Goal: Transaction & Acquisition: Purchase product/service

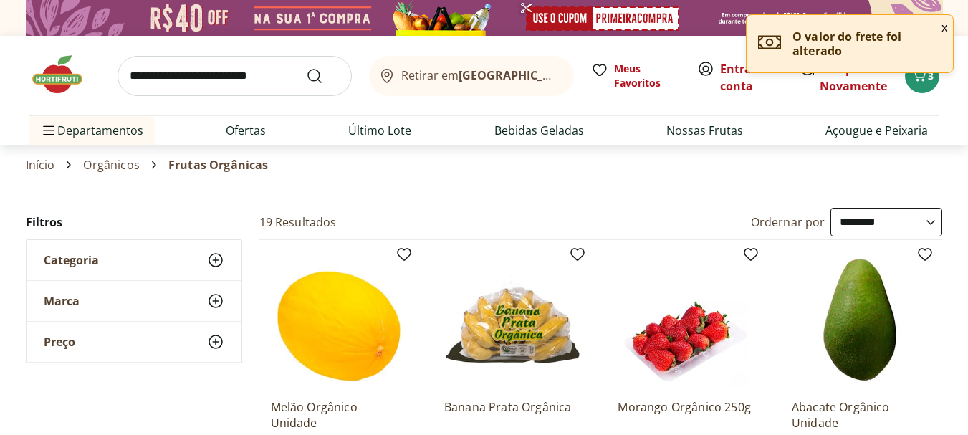
select select "**********"
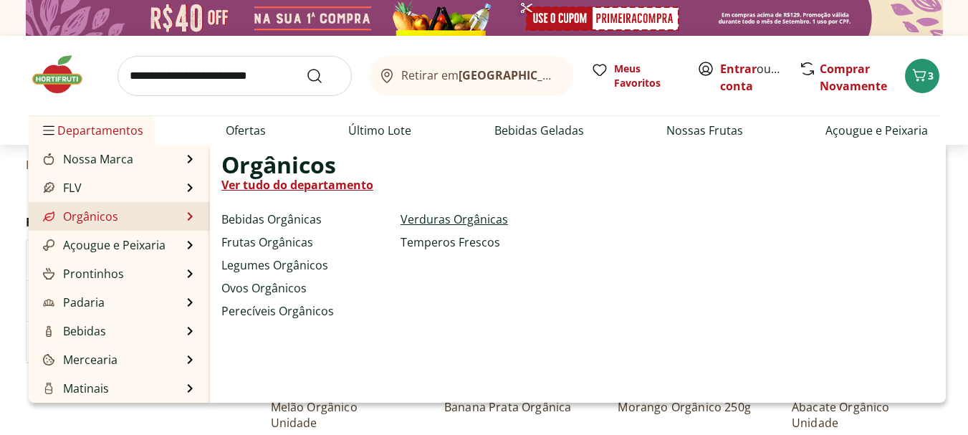
click at [433, 218] on link "Verduras Orgânicas" at bounding box center [453, 219] width 107 height 17
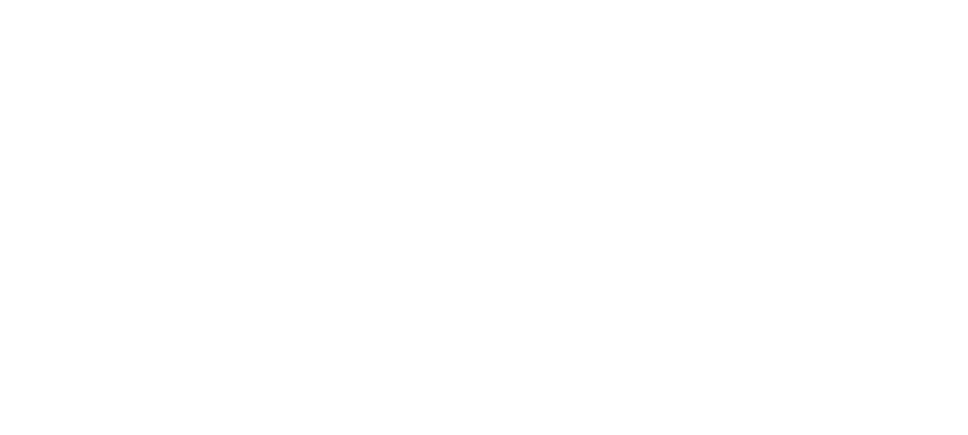
select select "**********"
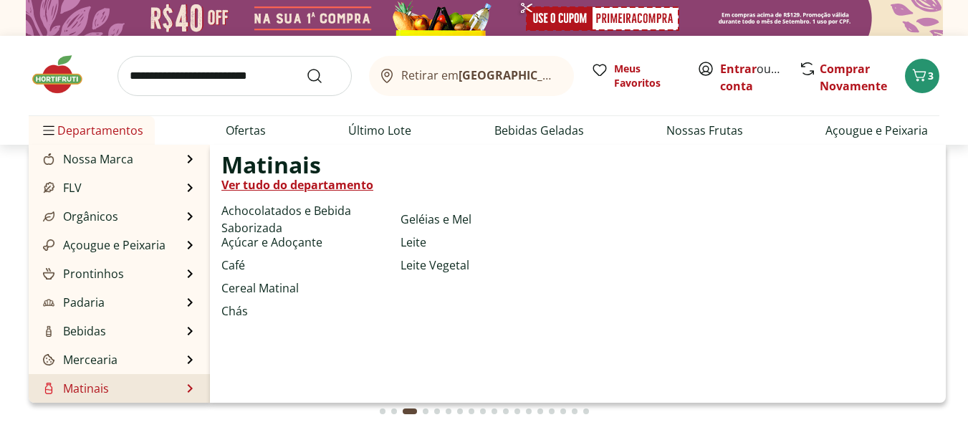
click at [137, 384] on li "Matinais Matinais Ver tudo do departamento Achocolatados e Bebida Saborizada Aç…" at bounding box center [119, 388] width 181 height 29
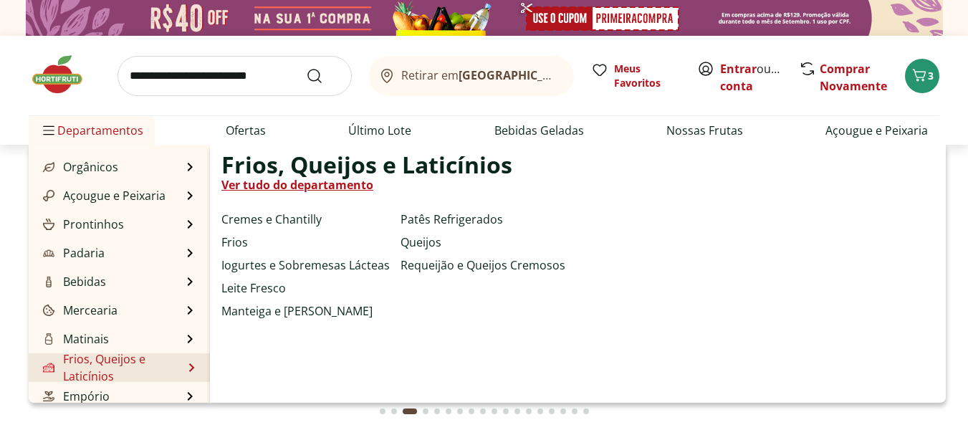
scroll to position [72, 0]
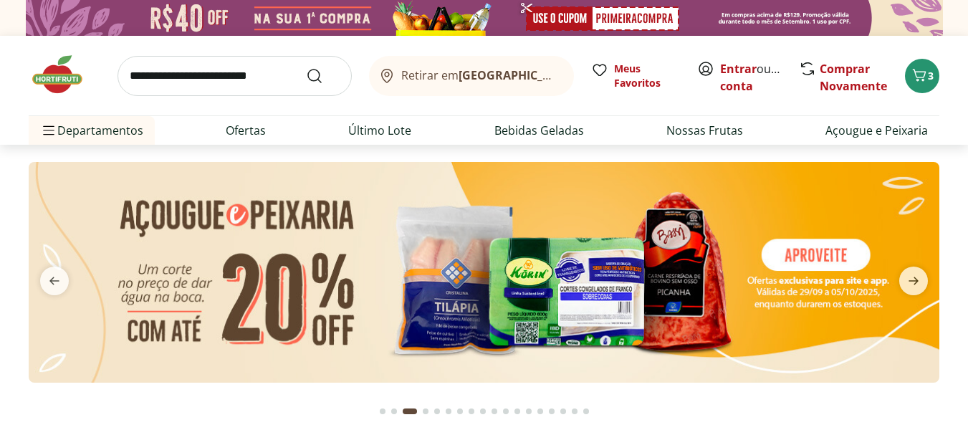
click at [0, 299] on section at bounding box center [484, 287] width 968 height 284
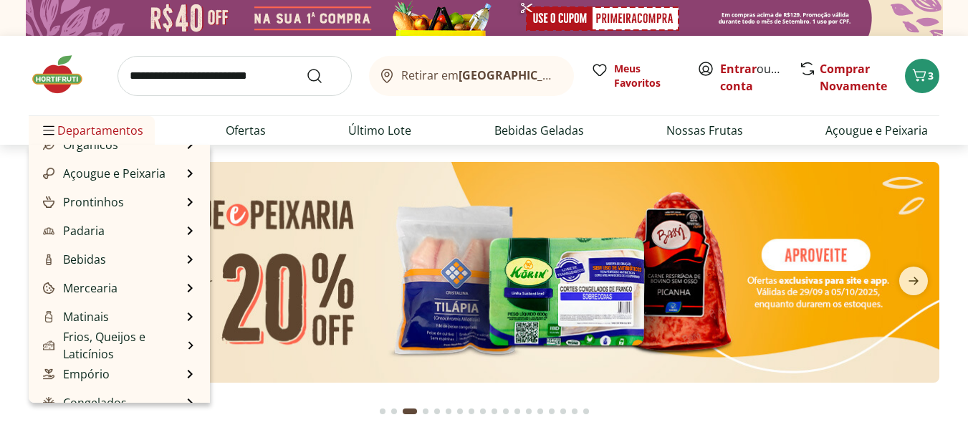
click at [57, 138] on span "Departamentos" at bounding box center [91, 130] width 103 height 34
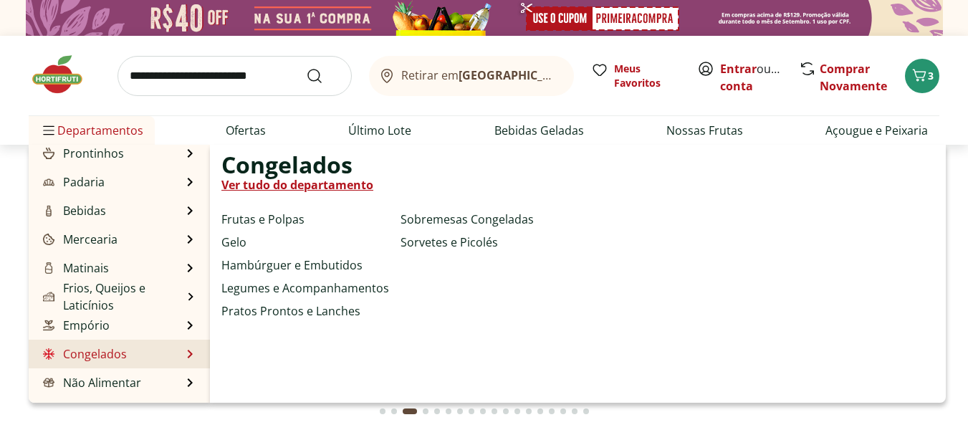
scroll to position [143, 0]
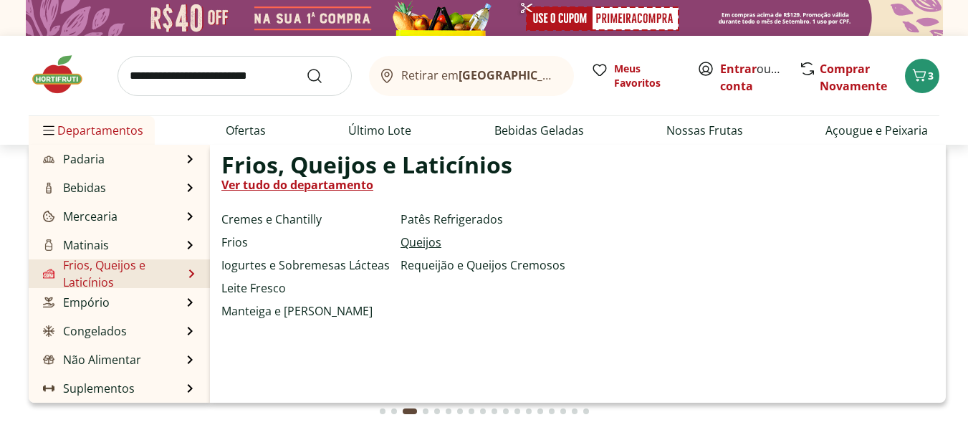
click at [421, 238] on link "Queijos" at bounding box center [420, 241] width 41 height 17
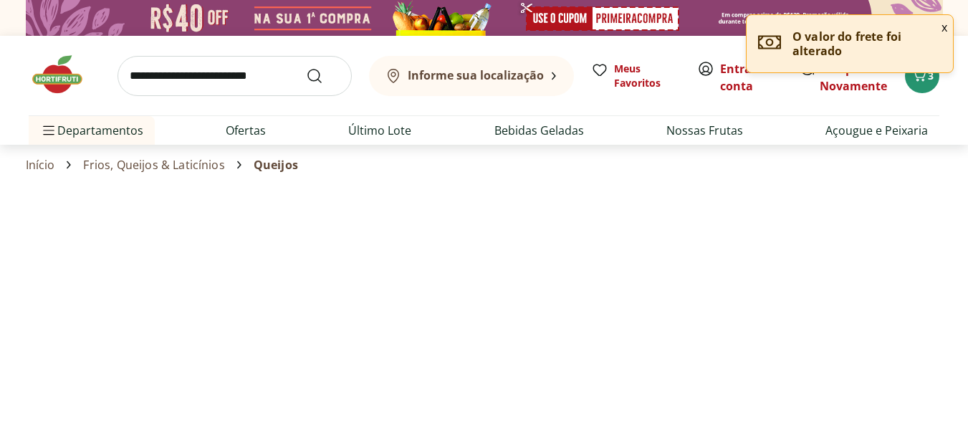
select select "**********"
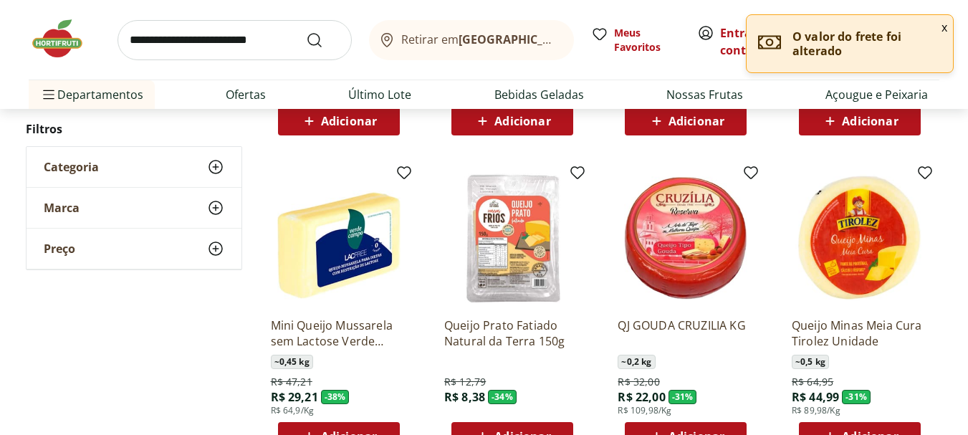
scroll to position [430, 0]
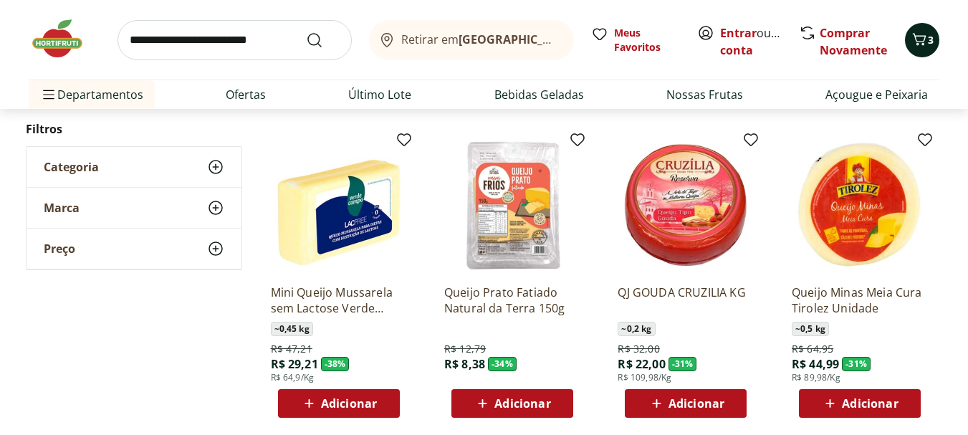
click at [933, 39] on span "3" at bounding box center [930, 40] width 6 height 14
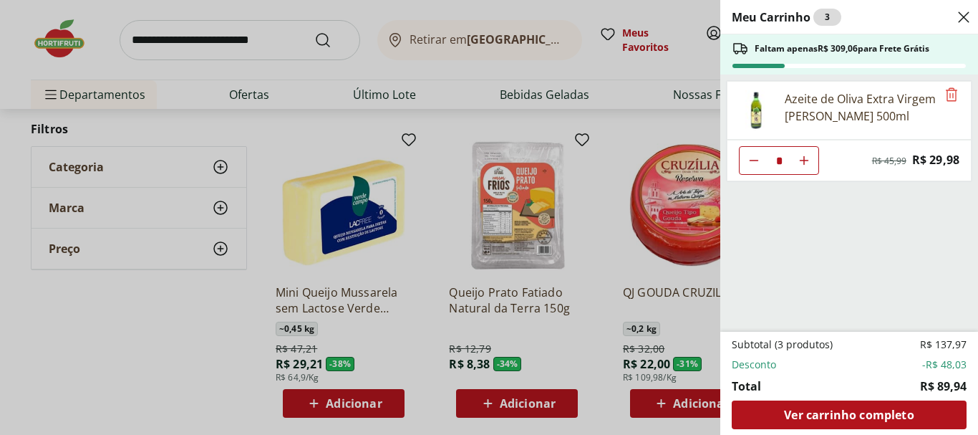
click at [932, 87] on div "Azeite de Oliva Extra Virgem [PERSON_NAME] 500ml" at bounding box center [849, 110] width 245 height 59
click at [943, 93] on icon "Remove" at bounding box center [951, 94] width 17 height 17
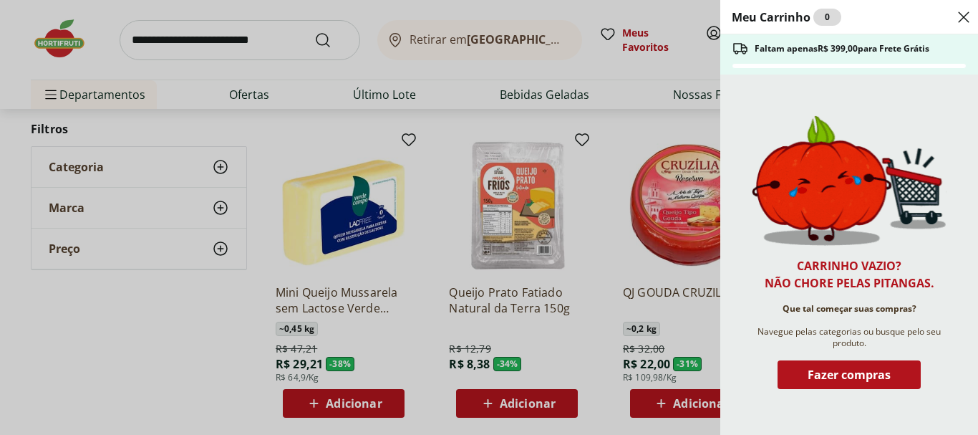
drag, startPoint x: 56, startPoint y: 377, endPoint x: 94, endPoint y: 357, distance: 42.9
click at [59, 377] on div "Meu Carrinho 0 Faltam apenas R$ 399,00 para Frete Grátis Carrinho vazio? Não ch…" at bounding box center [489, 217] width 978 height 435
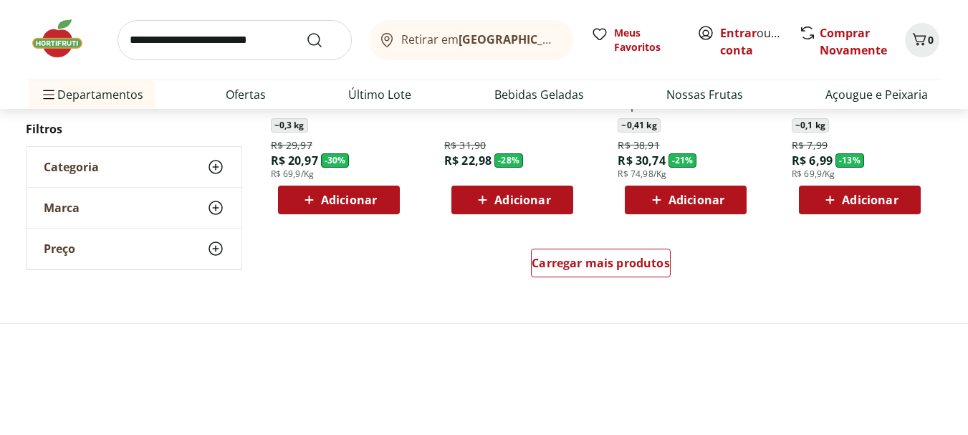
scroll to position [1003, 0]
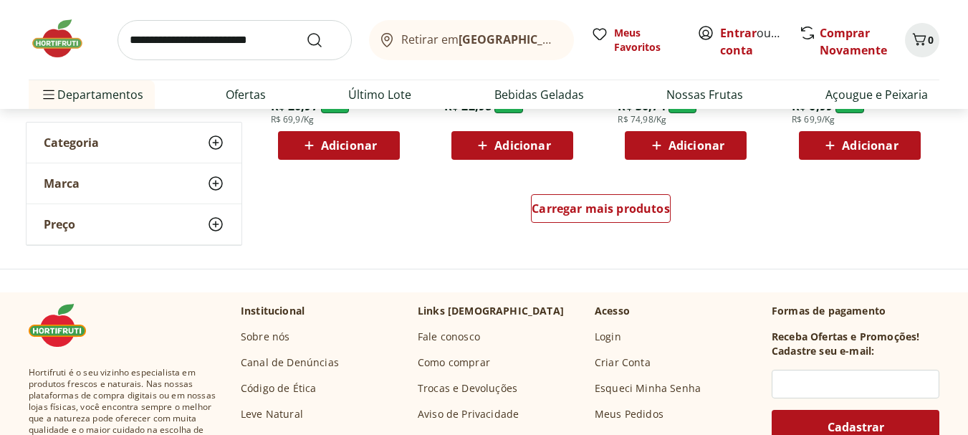
click at [559, 191] on div "Carregar mais produtos" at bounding box center [601, 211] width 695 height 69
click at [569, 207] on span "Carregar mais produtos" at bounding box center [600, 208] width 138 height 11
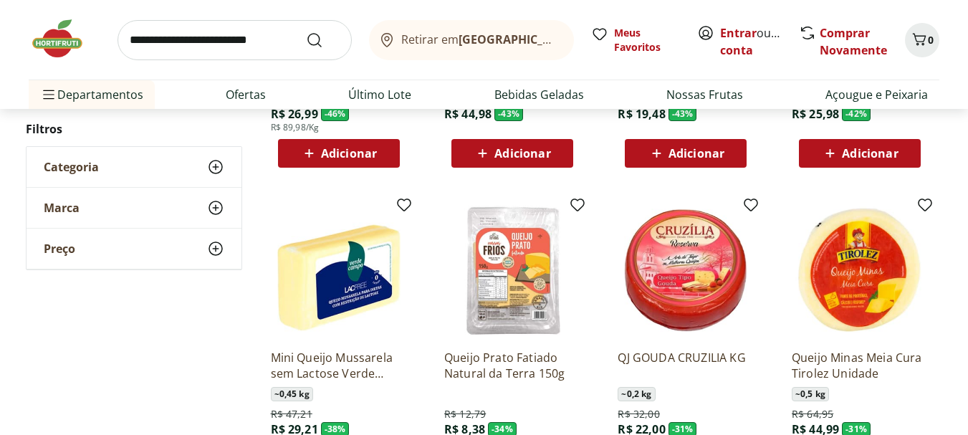
scroll to position [430, 0]
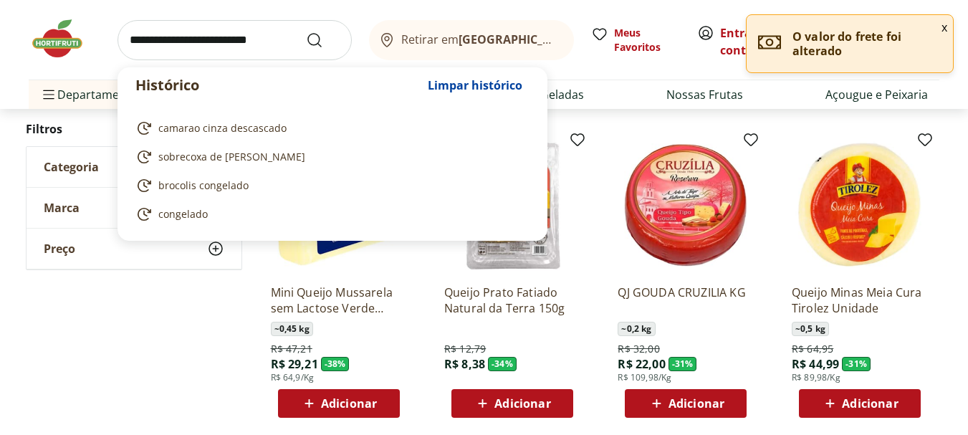
click at [221, 39] on input "search" at bounding box center [234, 40] width 234 height 40
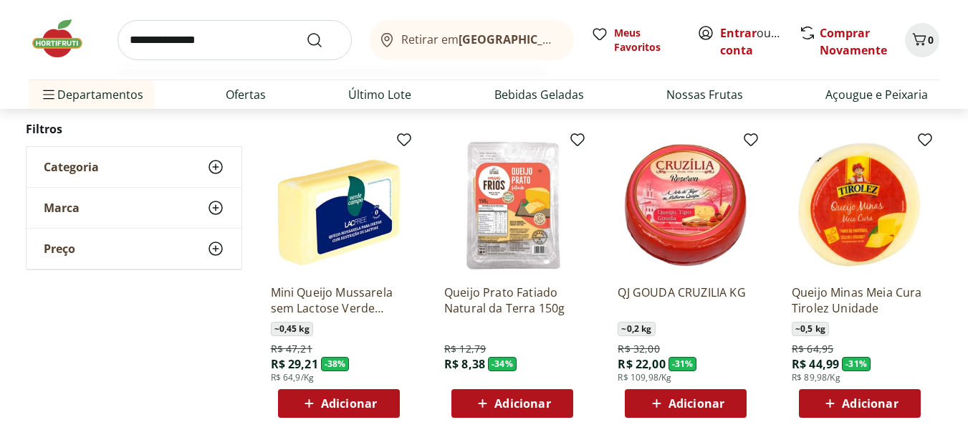
type input "**********"
click at [306, 32] on button "Submit Search" at bounding box center [323, 40] width 34 height 17
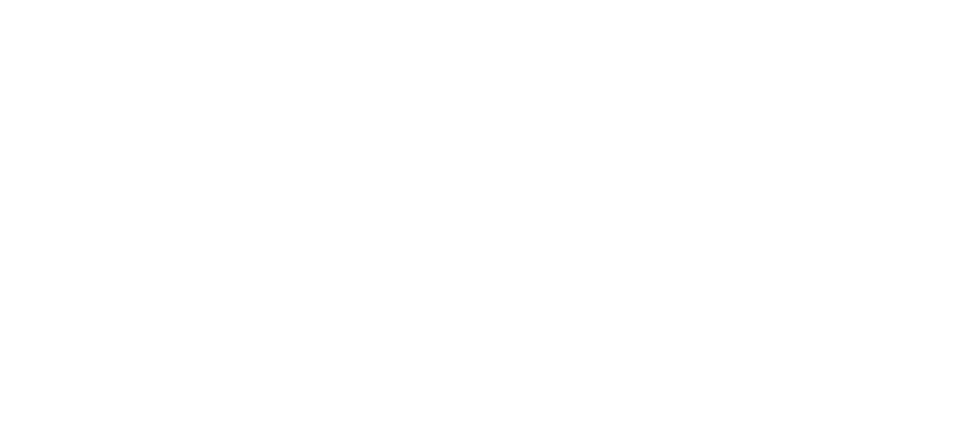
select select "**********"
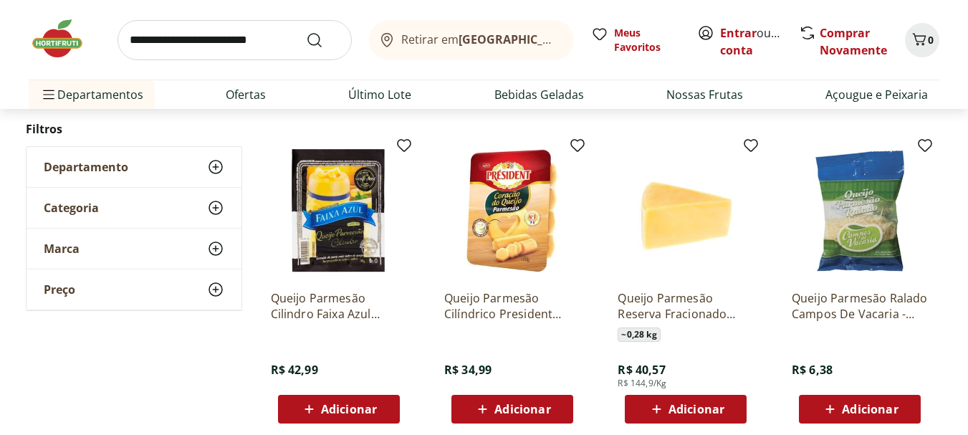
scroll to position [501, 0]
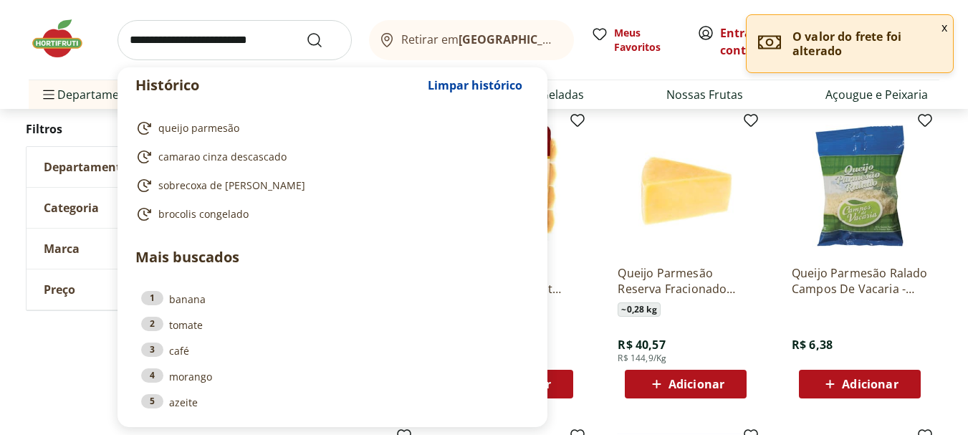
click at [223, 31] on input "search" at bounding box center [234, 40] width 234 height 40
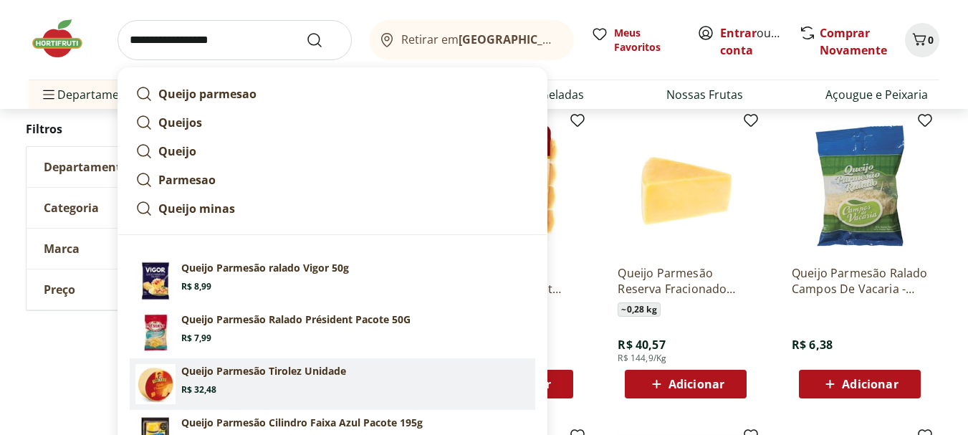
click at [232, 382] on section "Queijo Parmesão Tirolez Unidade Price: R$ 32,48" at bounding box center [355, 380] width 348 height 32
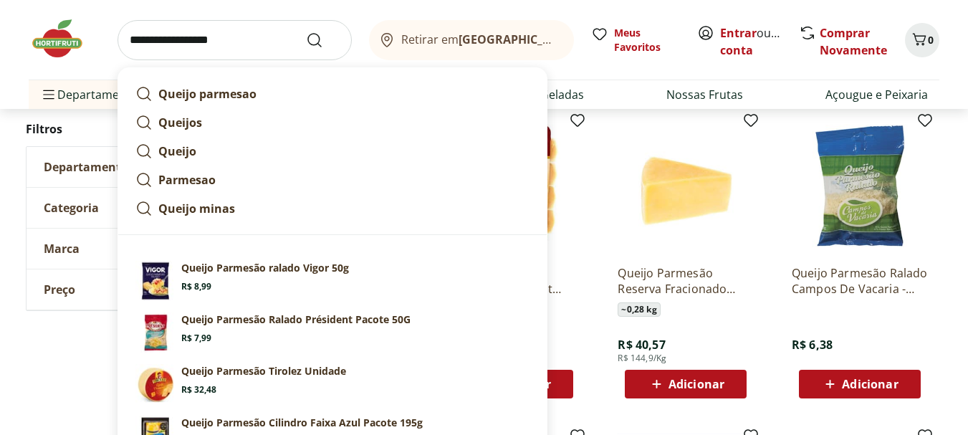
type input "**********"
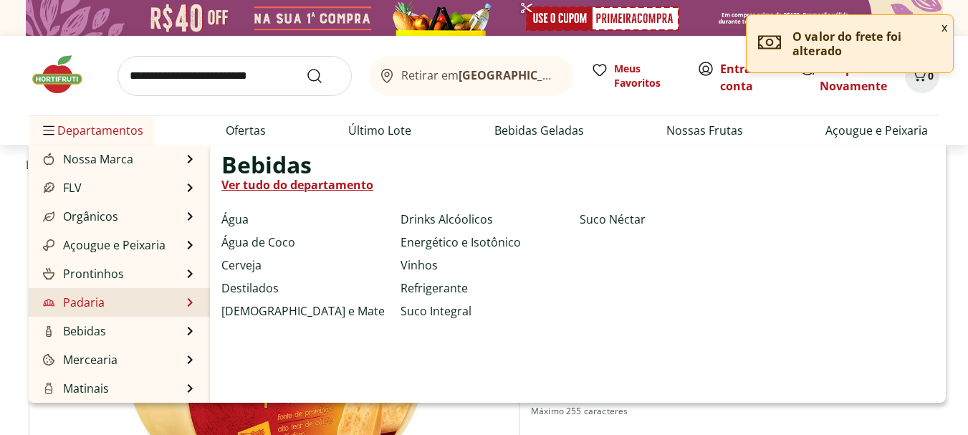
scroll to position [143, 0]
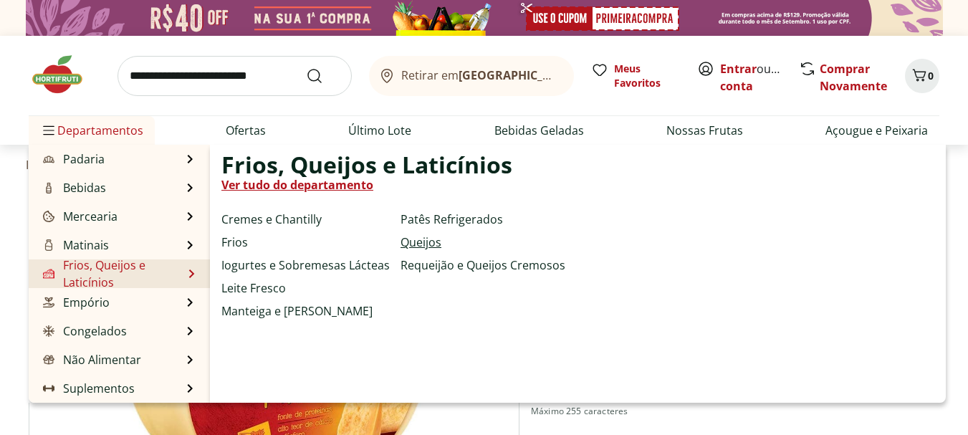
click at [420, 241] on link "Queijos" at bounding box center [420, 241] width 41 height 17
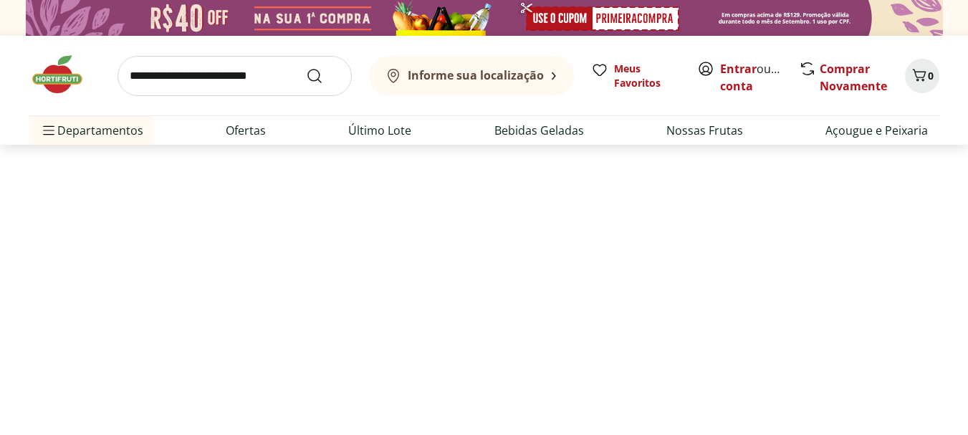
select select "**********"
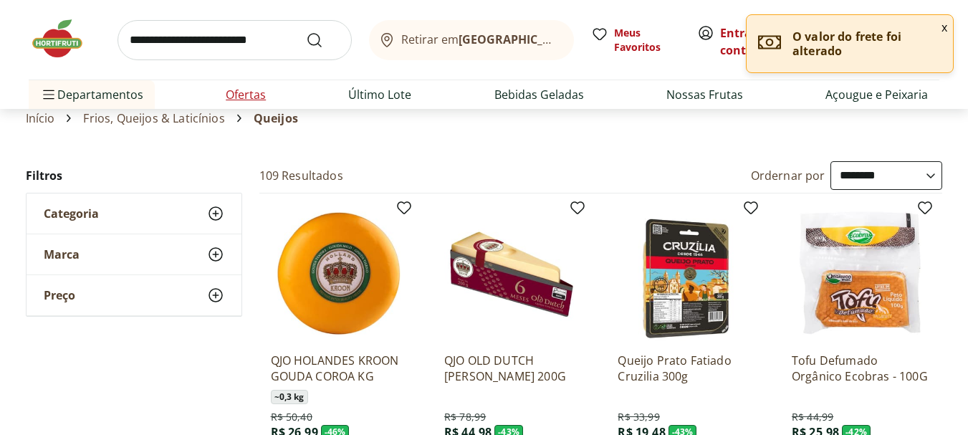
scroll to position [72, 0]
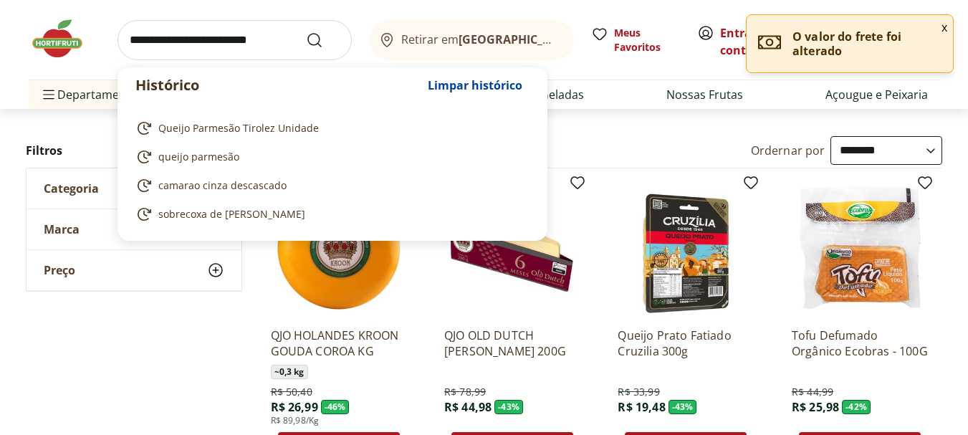
click at [233, 57] on input "search" at bounding box center [234, 40] width 234 height 40
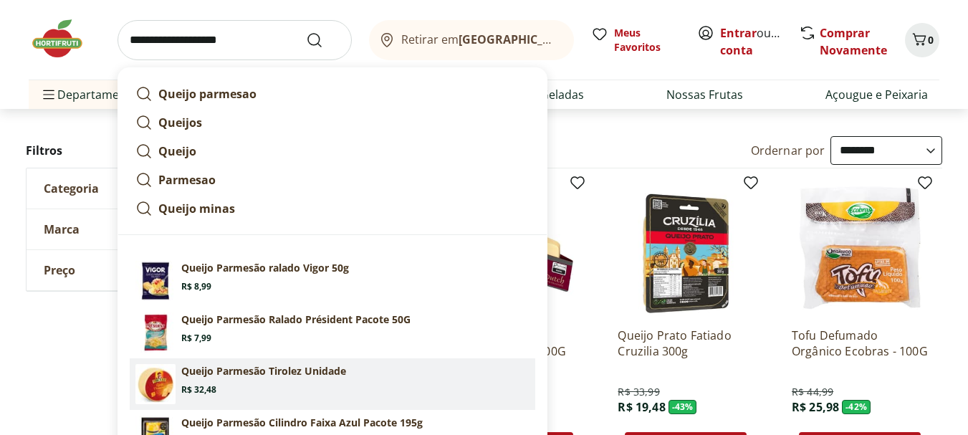
click at [269, 378] on section "Queijo Parmesão Tirolez Unidade Price: R$ 32,48" at bounding box center [355, 380] width 348 height 32
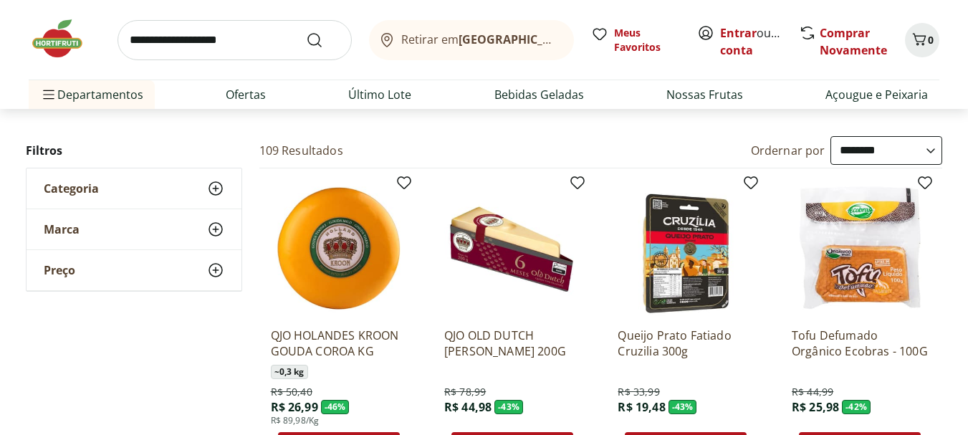
type input "**********"
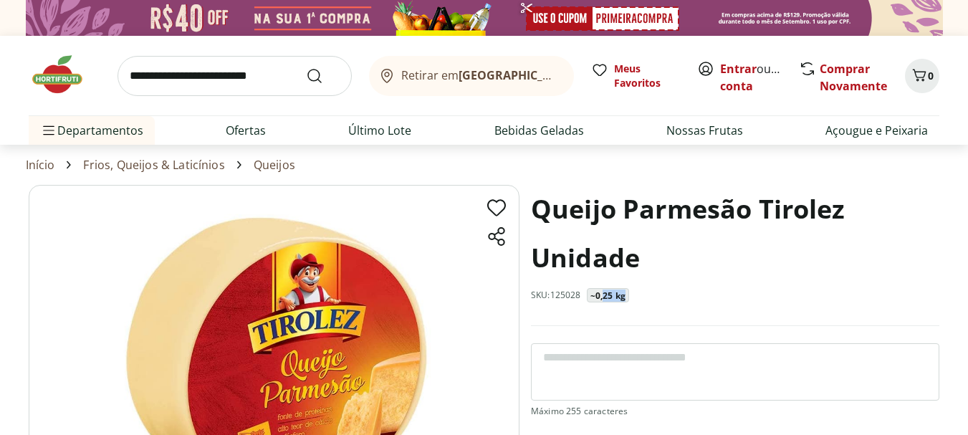
drag, startPoint x: 603, startPoint y: 294, endPoint x: 641, endPoint y: 296, distance: 38.0
click at [641, 296] on div "Queijo Parmesão Tirolez Unidade SKU: 125028 ~0,25 kg" at bounding box center [735, 255] width 408 height 141
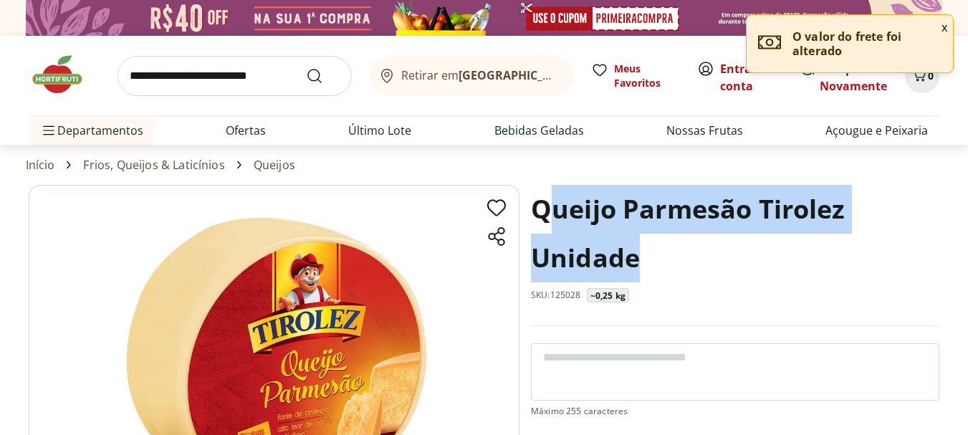
drag, startPoint x: 647, startPoint y: 264, endPoint x: 546, endPoint y: 218, distance: 110.9
click at [546, 218] on h1 "Queijo Parmesão Tirolez Unidade" at bounding box center [735, 233] width 408 height 97
drag, startPoint x: 618, startPoint y: 260, endPoint x: 651, endPoint y: 256, distance: 33.1
click at [620, 260] on h1 "Queijo Parmesão Tirolez Unidade" at bounding box center [735, 233] width 408 height 97
click at [652, 256] on h1 "Queijo Parmesão Tirolez Unidade" at bounding box center [735, 233] width 408 height 97
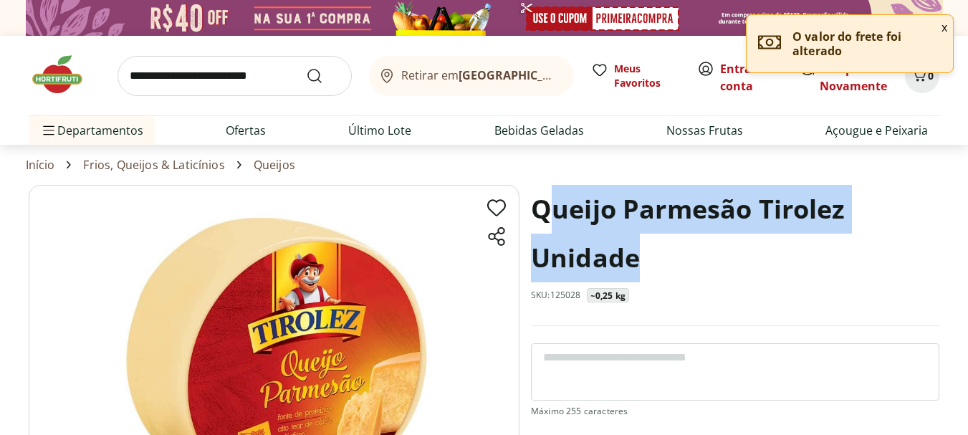
click at [648, 260] on h1 "Queijo Parmesão Tirolez Unidade" at bounding box center [735, 233] width 408 height 97
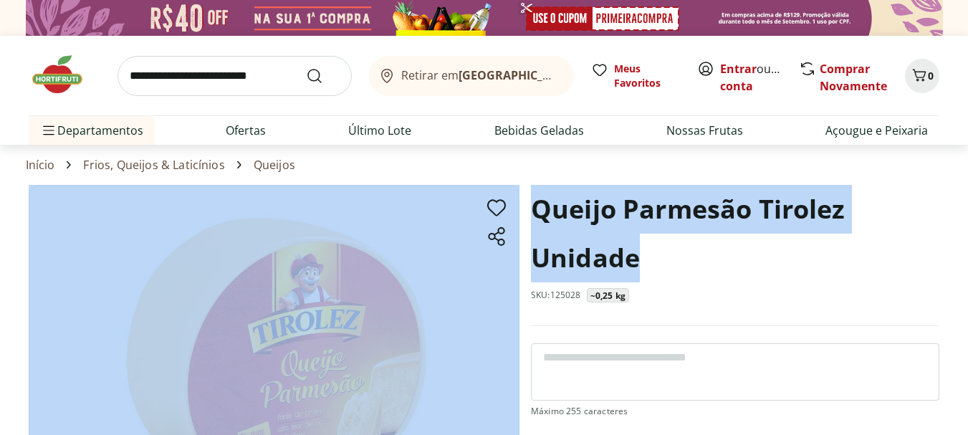
drag, startPoint x: 642, startPoint y: 261, endPoint x: 474, endPoint y: 193, distance: 180.9
copy section "Queijo Parmesão Tirolez Unidade"
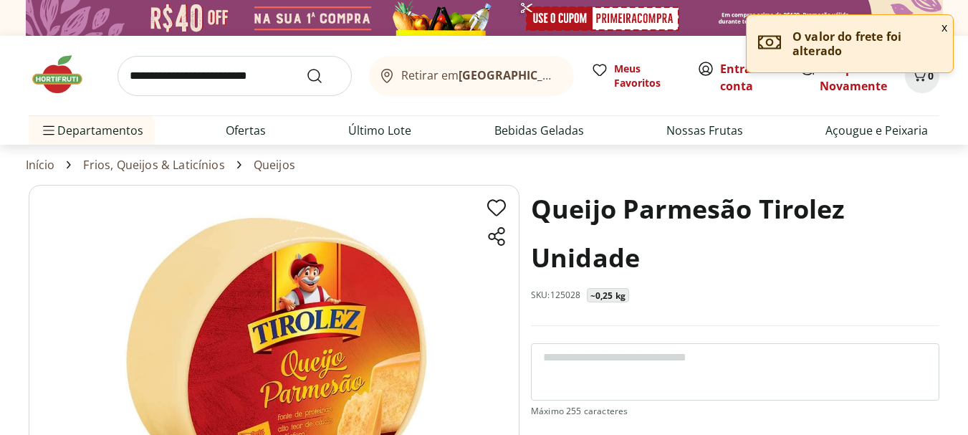
click at [566, 296] on p "SKU: 125028" at bounding box center [556, 294] width 50 height 11
copy p "125028"
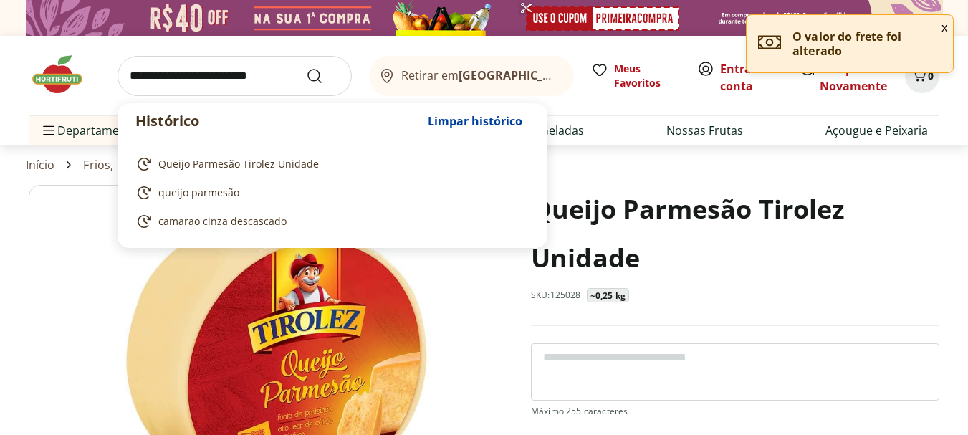
click at [189, 60] on input "search" at bounding box center [234, 76] width 234 height 40
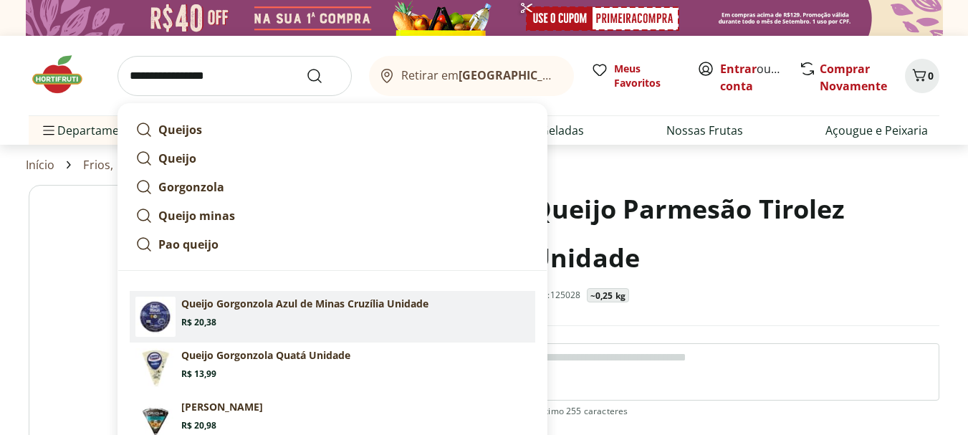
click at [279, 306] on p "Queijo Gorgonzola Azul de Minas Cruzília Unidade" at bounding box center [304, 303] width 247 height 14
type input "**********"
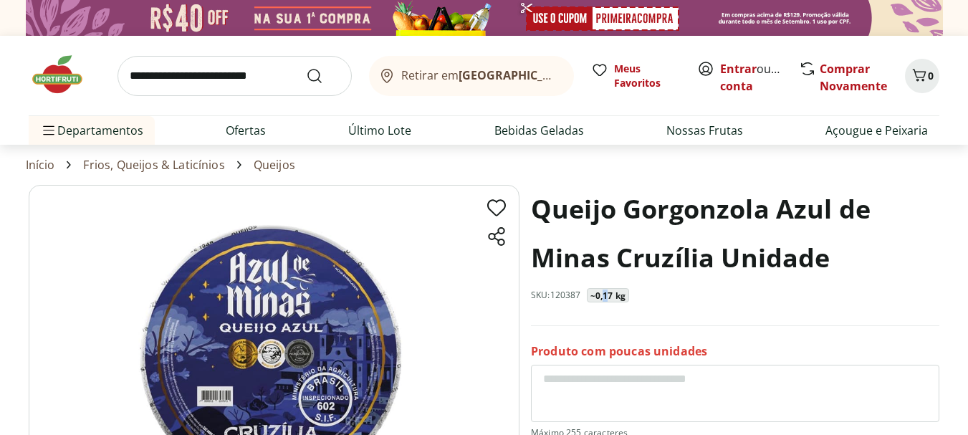
click at [607, 294] on p "~0,17 kg" at bounding box center [607, 295] width 35 height 11
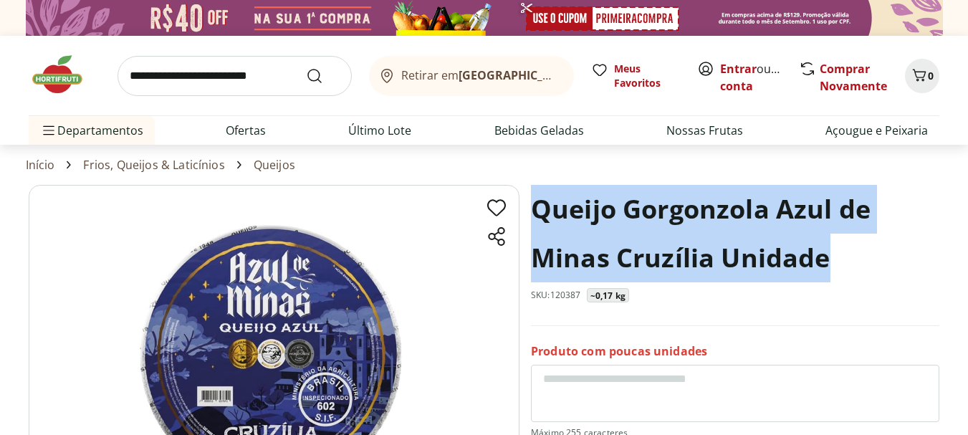
drag, startPoint x: 834, startPoint y: 269, endPoint x: 537, endPoint y: 214, distance: 302.2
click at [537, 214] on h1 "Queijo Gorgonzola Azul de Minas Cruzília Unidade" at bounding box center [735, 233] width 408 height 97
copy h1 "Queijo Gorgonzola Azul de Minas Cruzília Unidade"
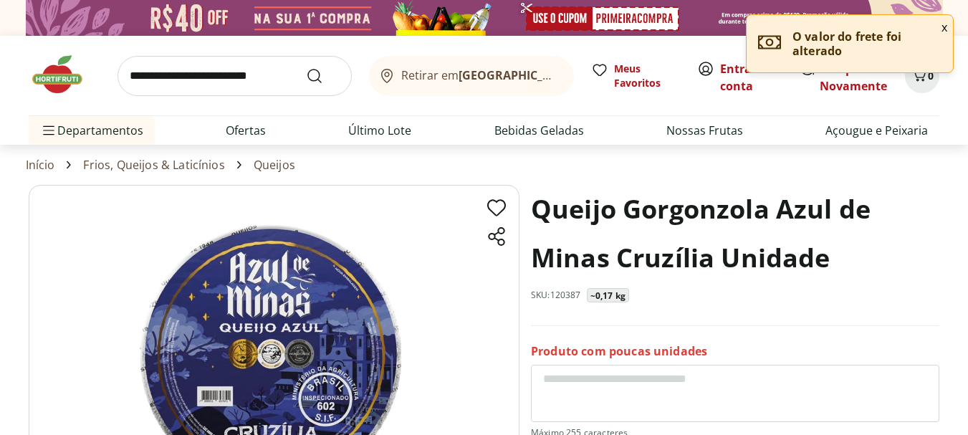
click at [561, 294] on p "SKU: 120387" at bounding box center [556, 294] width 50 height 11
copy p "120387"
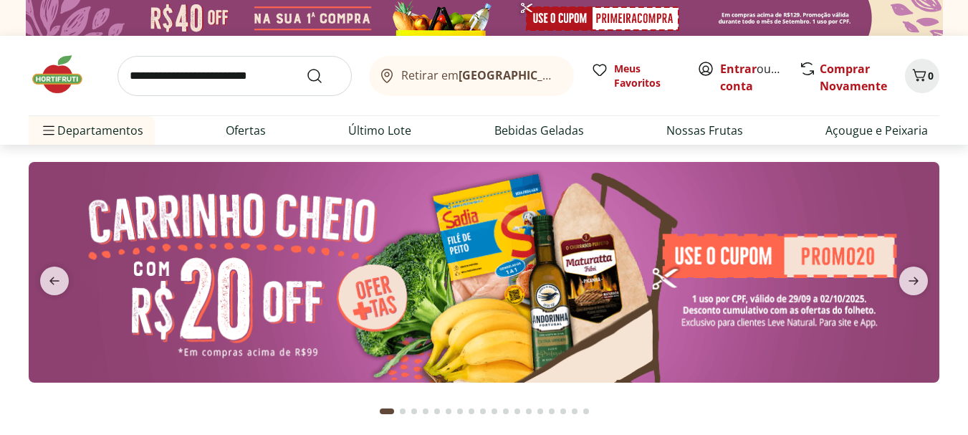
click at [580, 251] on img at bounding box center [484, 272] width 910 height 221
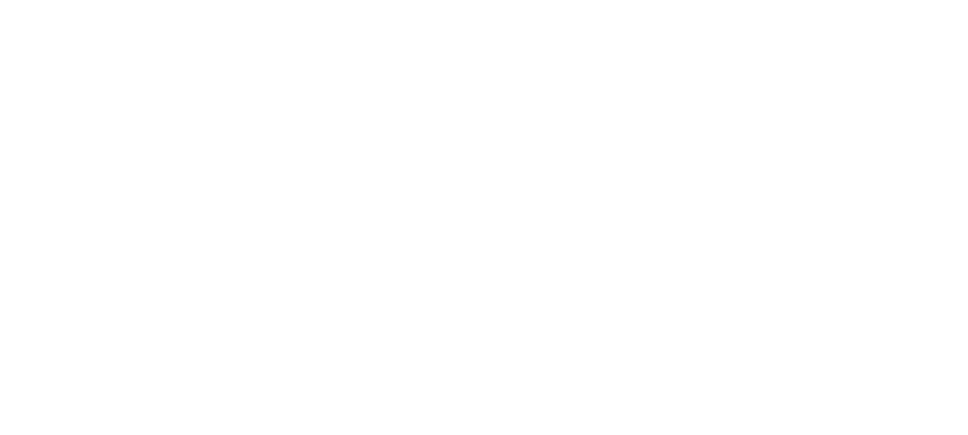
select select "**********"
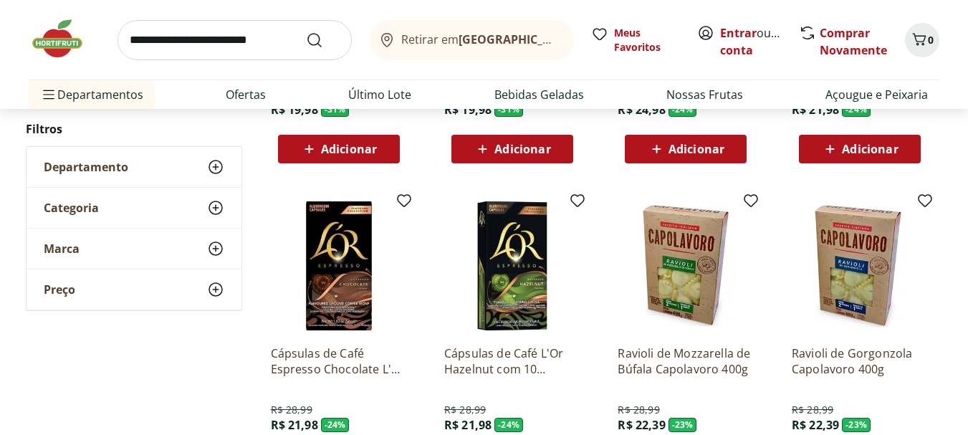
scroll to position [716, 0]
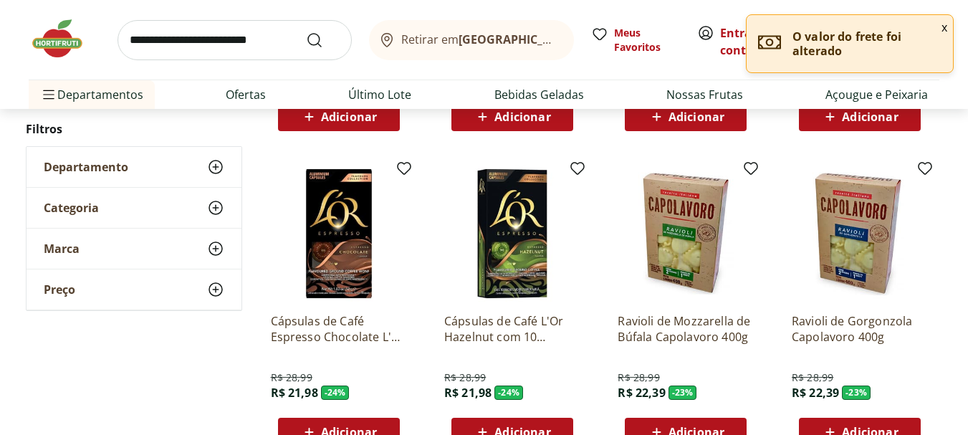
click at [59, 39] on img at bounding box center [65, 38] width 72 height 43
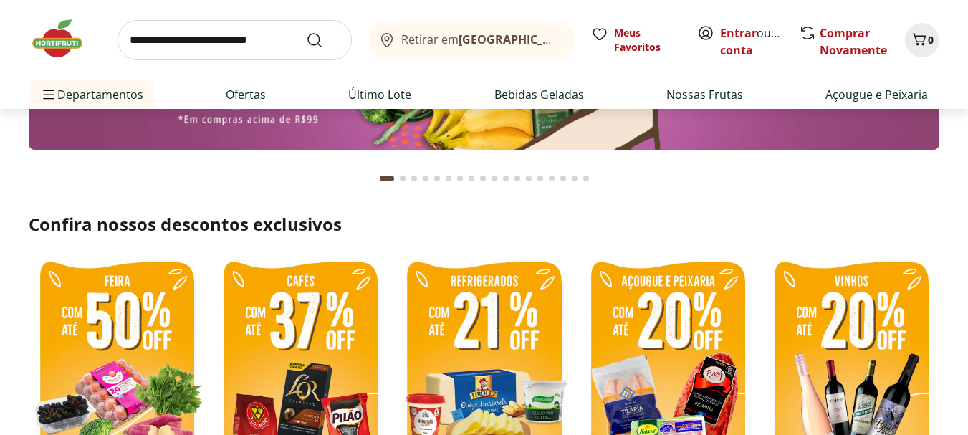
scroll to position [358, 0]
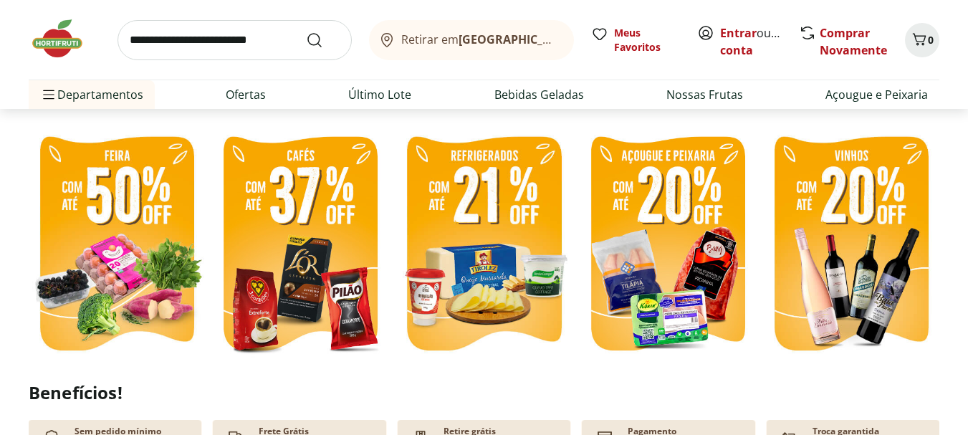
click at [130, 240] on img at bounding box center [117, 245] width 176 height 236
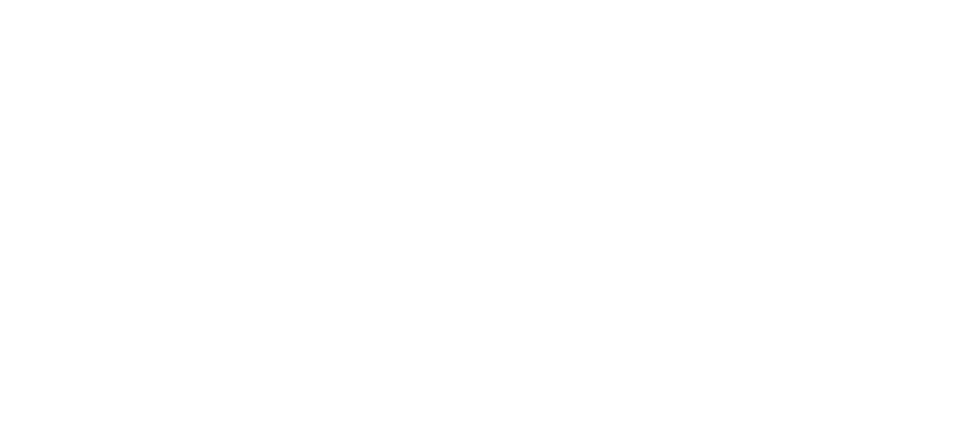
select select "**********"
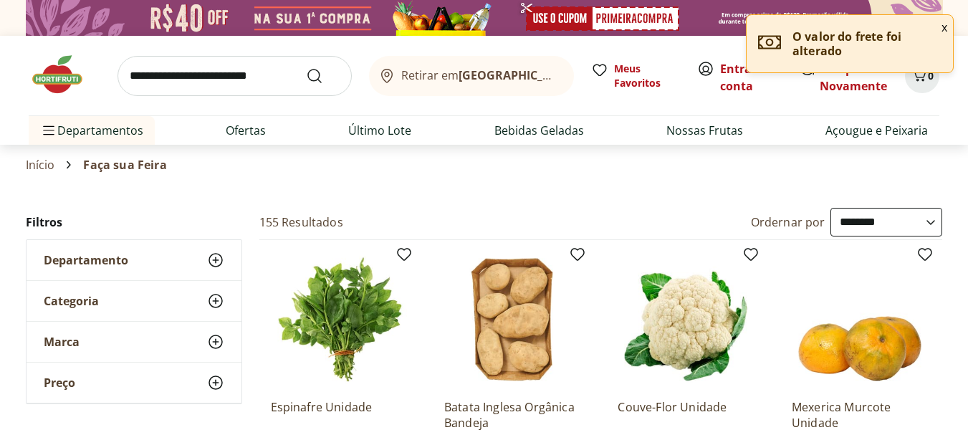
click at [79, 59] on img at bounding box center [65, 74] width 72 height 43
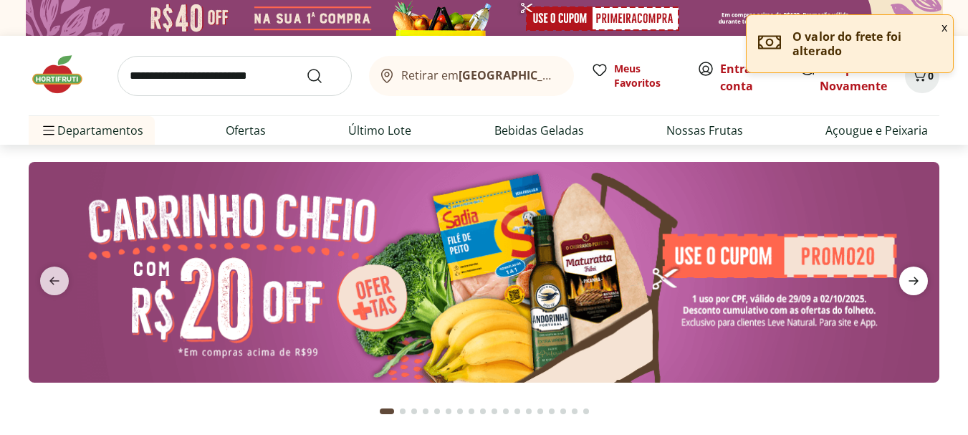
click at [915, 280] on icon "next" at bounding box center [913, 281] width 10 height 8
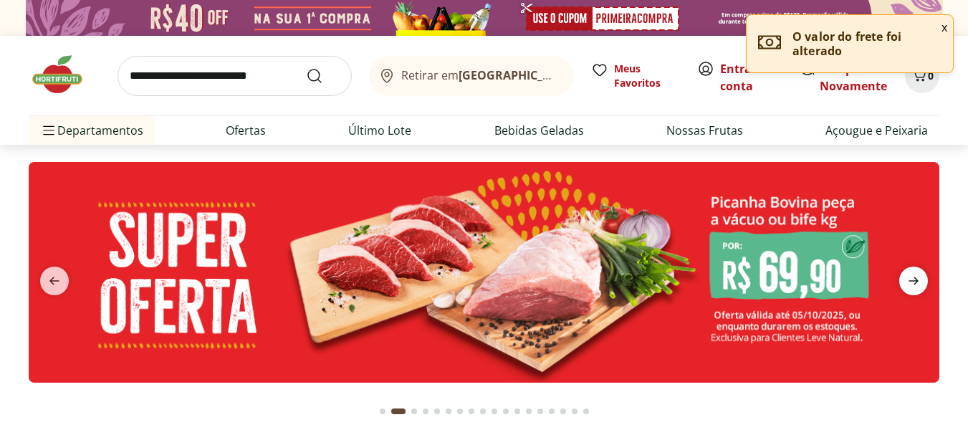
click at [915, 280] on icon "next" at bounding box center [913, 281] width 10 height 8
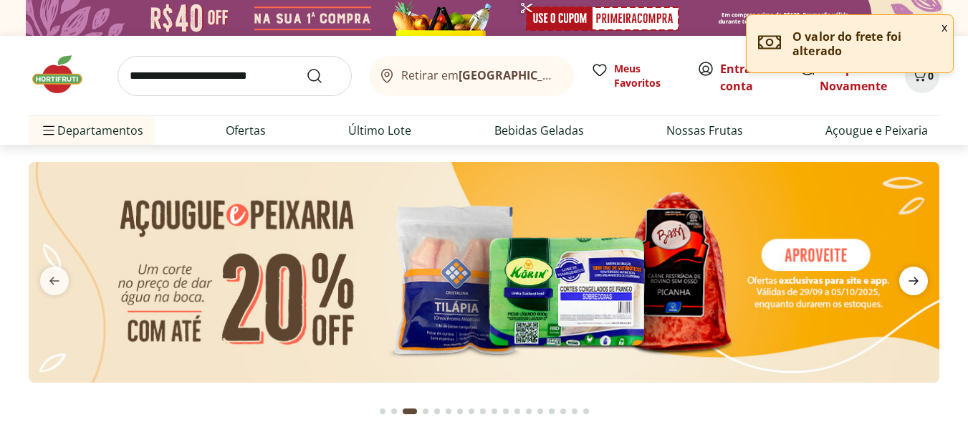
click at [915, 280] on icon "next" at bounding box center [913, 281] width 10 height 8
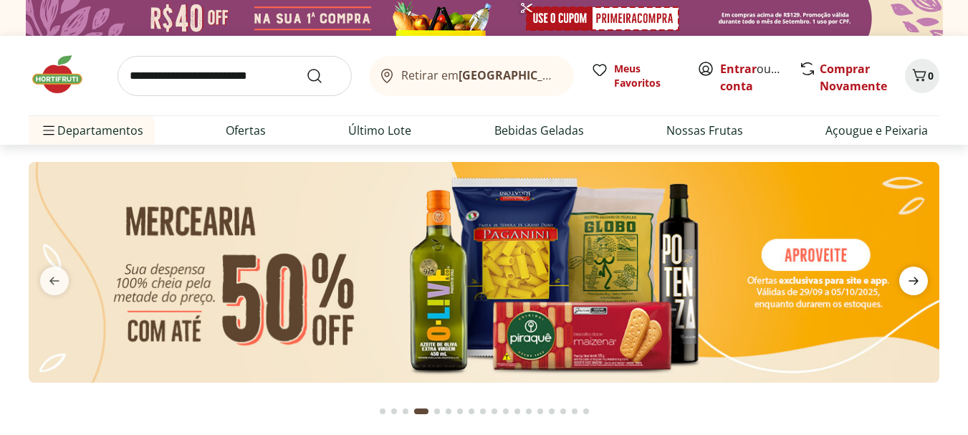
click at [915, 280] on icon "next" at bounding box center [913, 281] width 10 height 8
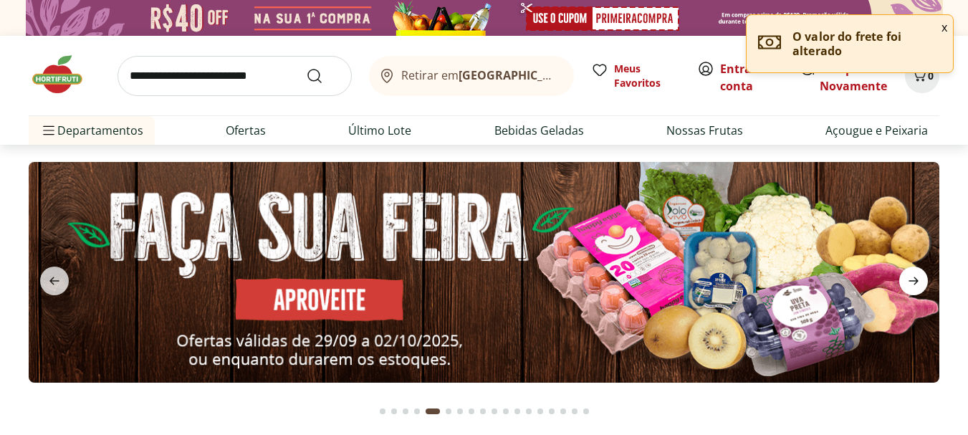
click at [915, 280] on icon "next" at bounding box center [913, 281] width 10 height 8
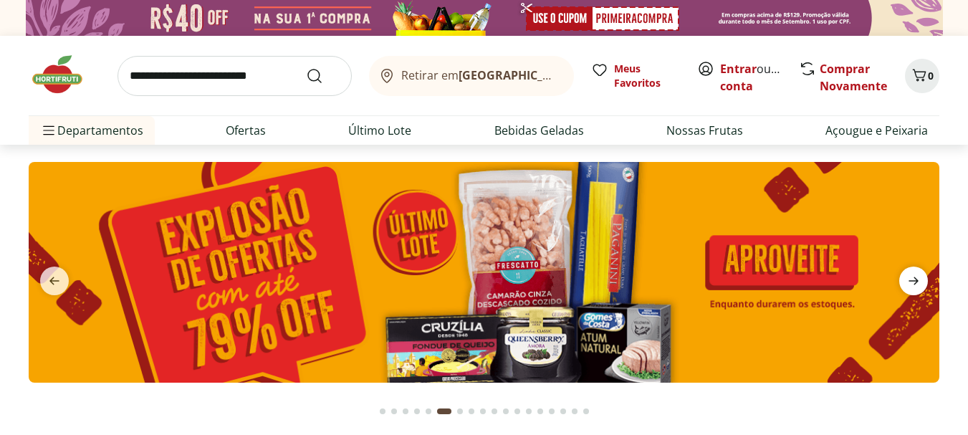
click at [907, 275] on icon "next" at bounding box center [913, 280] width 17 height 17
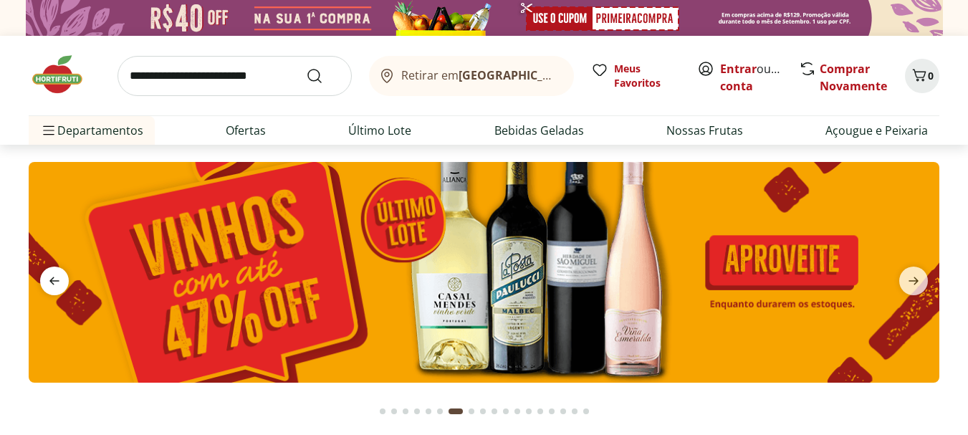
click at [54, 271] on span "previous" at bounding box center [54, 280] width 29 height 29
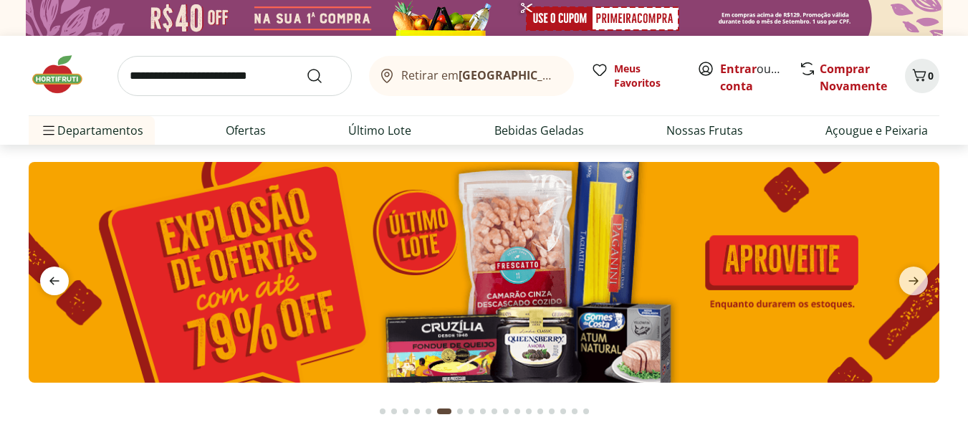
click at [56, 272] on icon "previous" at bounding box center [54, 280] width 17 height 17
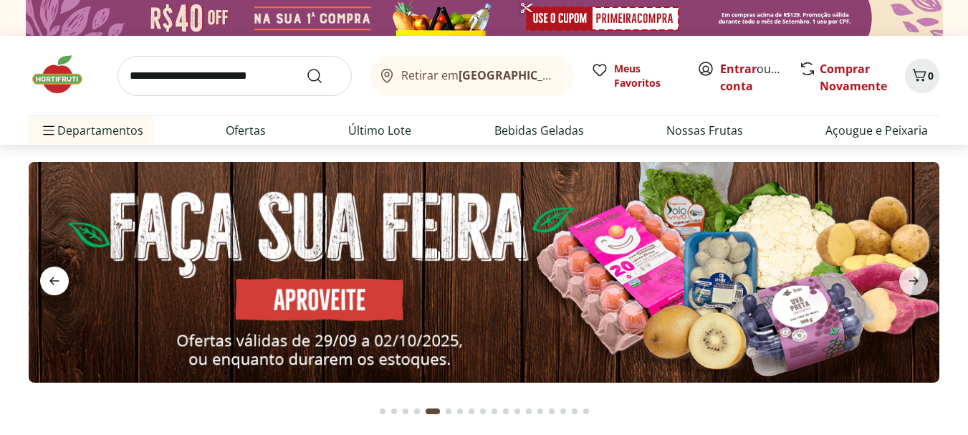
click at [58, 277] on icon "previous" at bounding box center [54, 280] width 17 height 17
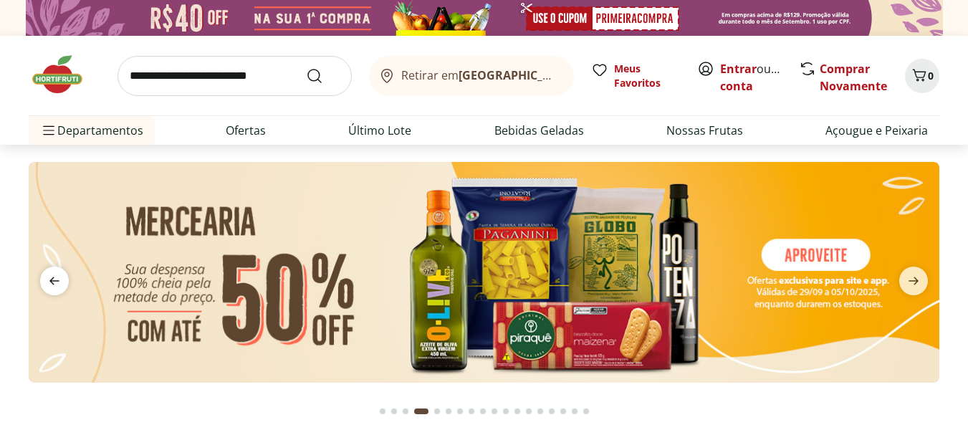
click at [59, 278] on icon "previous" at bounding box center [54, 280] width 17 height 17
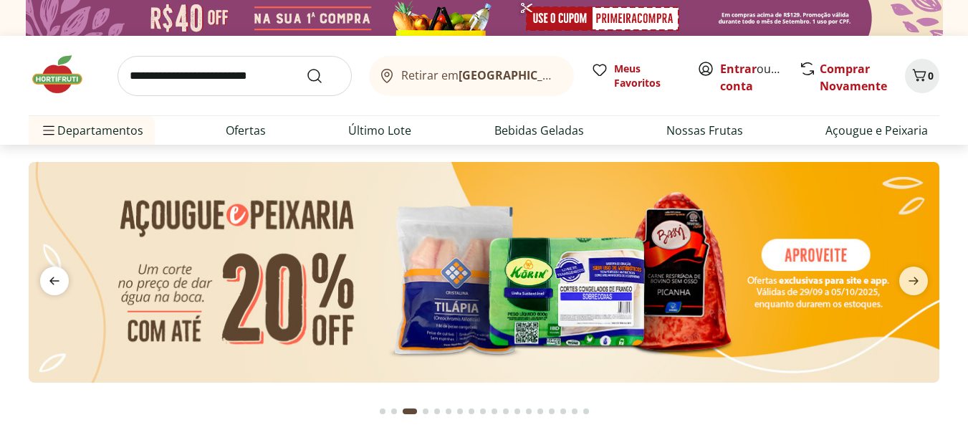
click at [59, 278] on icon "previous" at bounding box center [54, 280] width 17 height 17
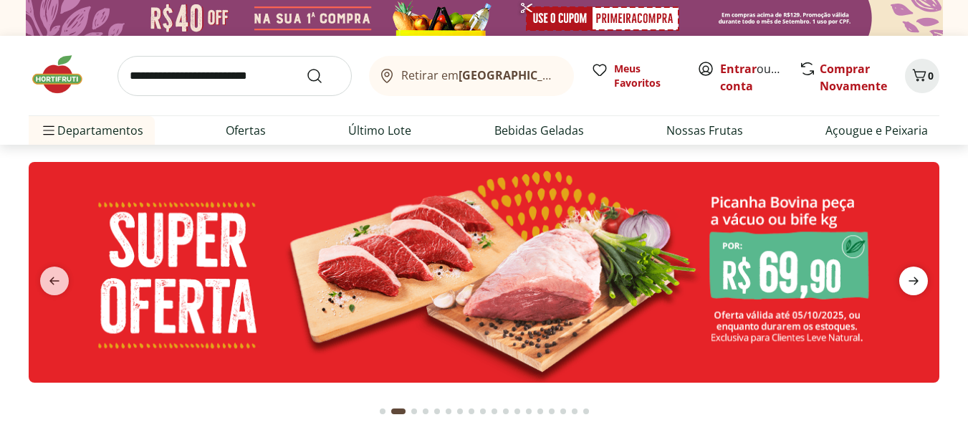
click at [918, 280] on icon "next" at bounding box center [913, 280] width 17 height 17
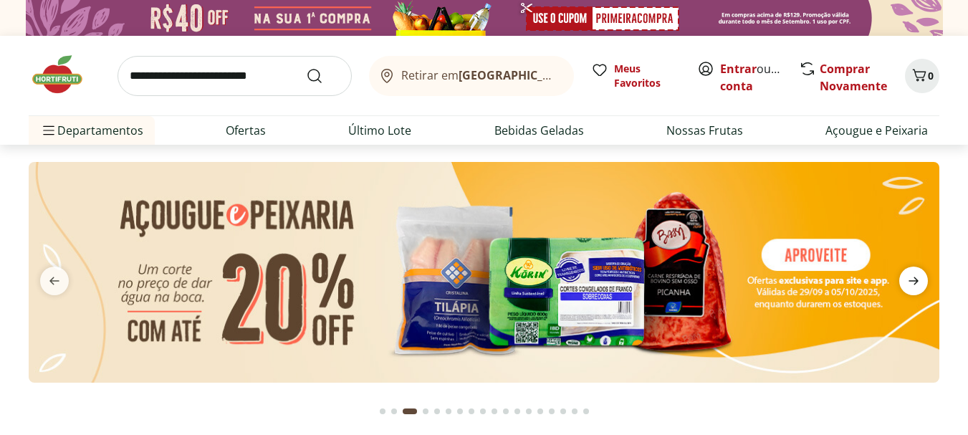
click at [918, 280] on icon "next" at bounding box center [913, 280] width 17 height 17
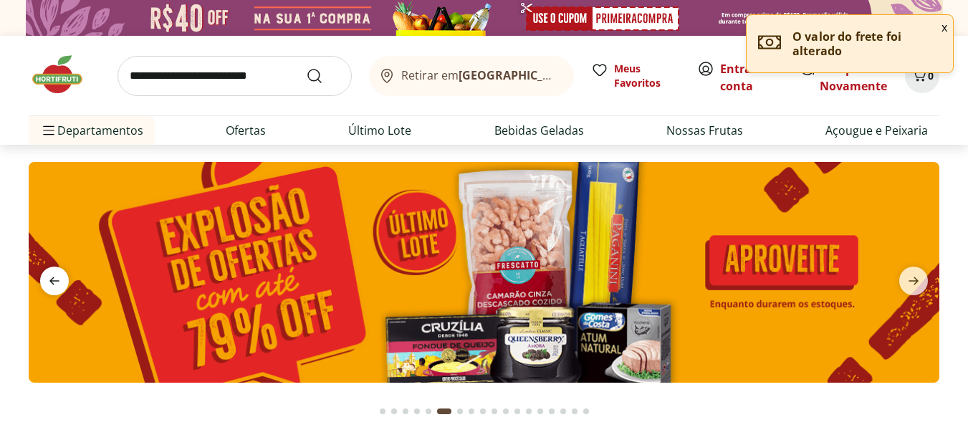
click at [61, 268] on span "previous" at bounding box center [54, 280] width 29 height 29
